Goal: Register for event/course

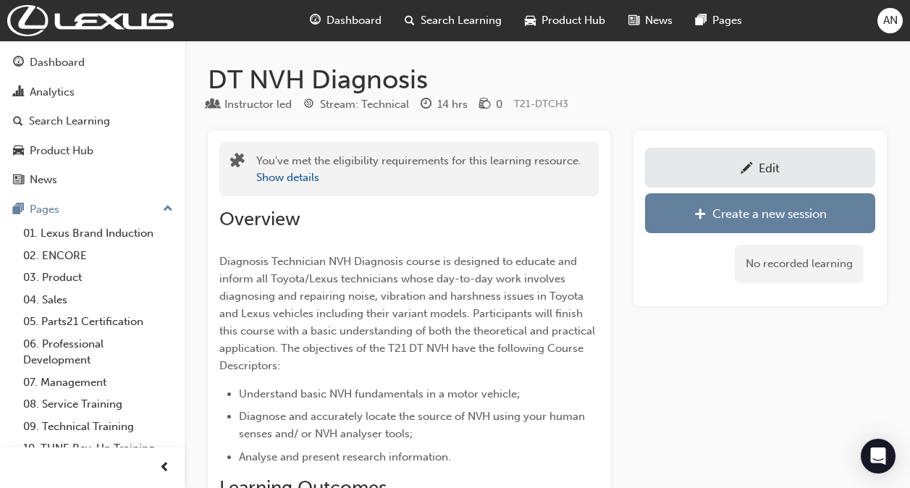
scroll to position [1582, 0]
